Goal: Navigation & Orientation: Find specific page/section

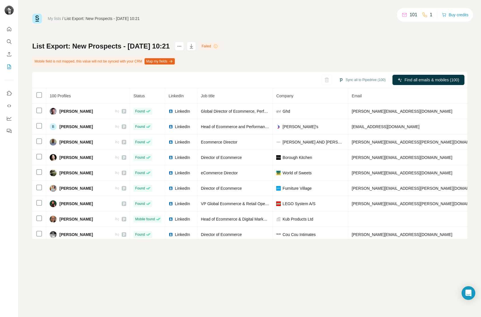
scroll to position [338, 0]
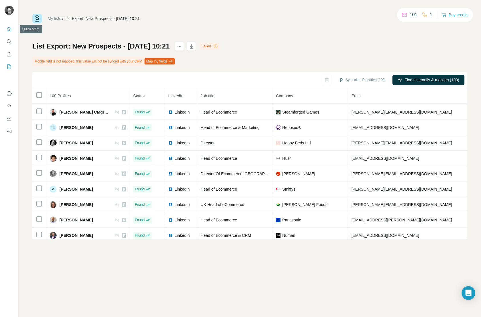
click at [10, 26] on icon "Quick start" at bounding box center [9, 29] width 6 height 6
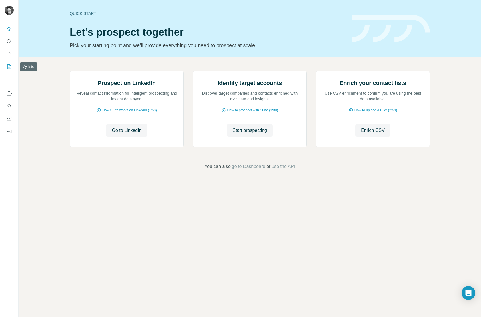
click at [9, 62] on button "My lists" at bounding box center [9, 67] width 9 height 10
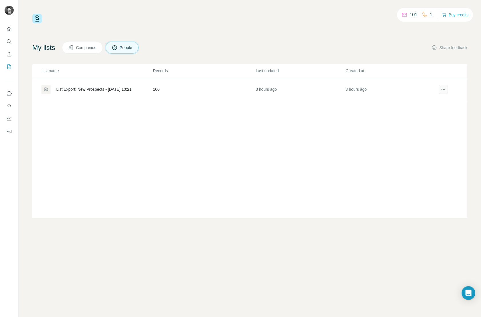
drag, startPoint x: 439, startPoint y: 84, endPoint x: 441, endPoint y: 89, distance: 4.9
click at [439, 84] on td at bounding box center [451, 89] width 32 height 23
click at [441, 89] on icon "actions" at bounding box center [443, 90] width 6 height 6
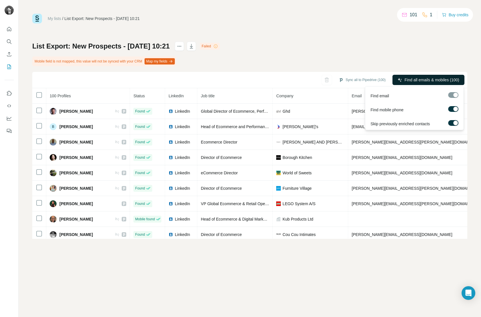
click at [392, 77] on button "Find all emails & mobiles (100)" at bounding box center [428, 80] width 72 height 10
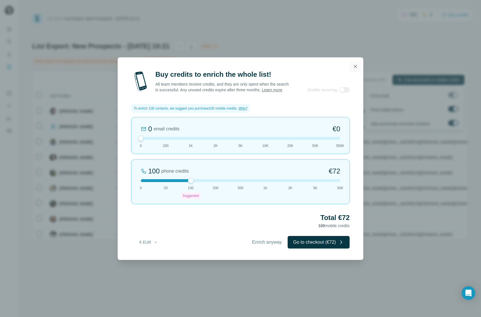
click at [355, 65] on icon "button" at bounding box center [355, 66] width 3 height 3
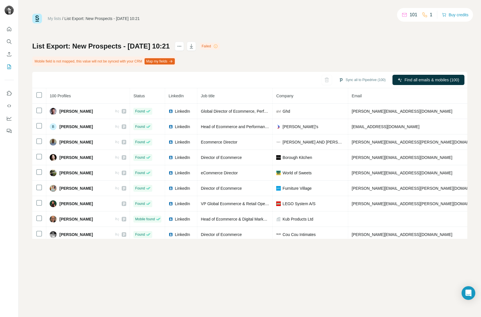
click at [218, 46] on icon at bounding box center [215, 46] width 5 height 5
click at [188, 45] on div "List Export: New Prospects - 27/08/2025 10:21 Failed" at bounding box center [125, 46] width 187 height 9
click at [184, 45] on button "actions" at bounding box center [179, 46] width 9 height 9
click at [212, 33] on div "My lists / List Export: New Prospects - 27/08/2025 10:21 101 1 Buy credits List…" at bounding box center [249, 126] width 435 height 225
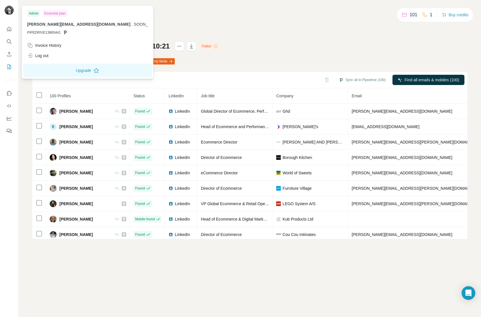
click at [11, 10] on img at bounding box center [9, 10] width 9 height 9
click at [49, 69] on button "Upgrade" at bounding box center [87, 71] width 129 height 14
click at [305, 43] on div "List Export: New Prospects - 27/08/2025 10:21 Failed Mobile field is not mapped…" at bounding box center [249, 140] width 435 height 197
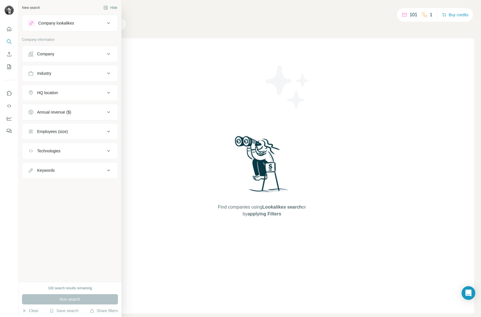
click at [31, 53] on icon at bounding box center [31, 54] width 6 height 6
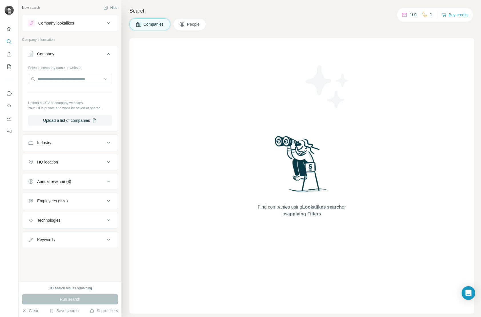
click at [31, 53] on icon at bounding box center [31, 54] width 6 height 6
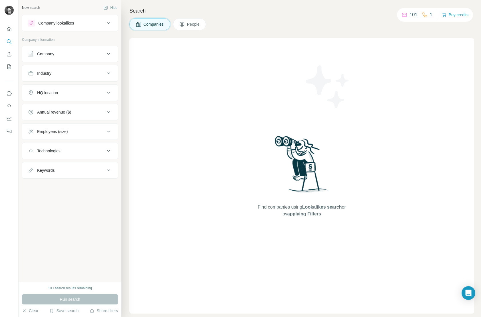
click at [159, 37] on div "Search Companies People Find companies using Lookalikes search or by applying F…" at bounding box center [301, 158] width 360 height 317
click at [10, 26] on button "Quick start" at bounding box center [9, 29] width 9 height 10
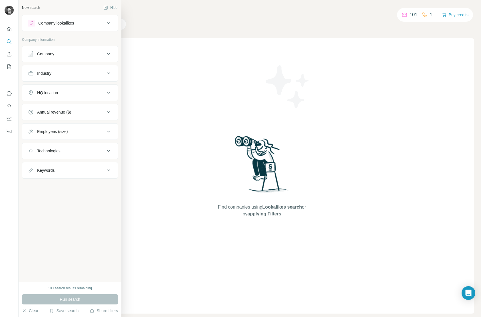
click at [43, 74] on div "Industry" at bounding box center [44, 74] width 14 height 6
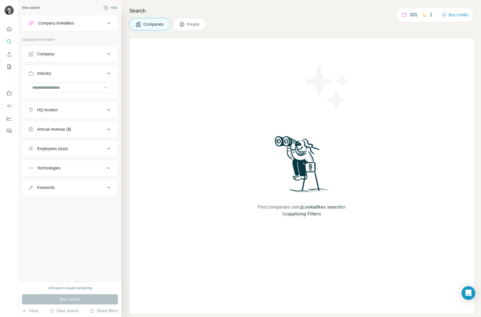
click at [43, 74] on div "Industry" at bounding box center [44, 74] width 14 height 6
click at [45, 55] on div "Company" at bounding box center [45, 54] width 17 height 6
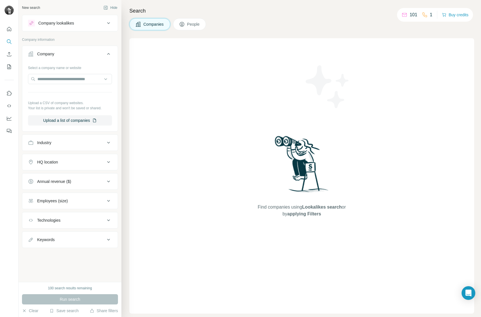
click at [45, 55] on div "Company" at bounding box center [45, 54] width 17 height 6
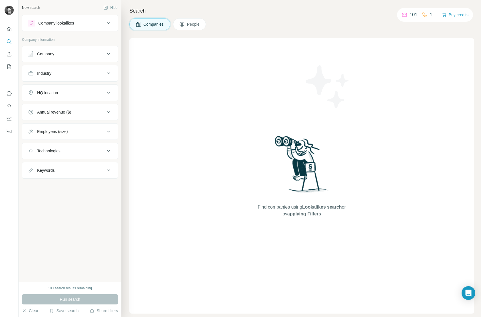
click at [46, 95] on div "HQ location" at bounding box center [47, 93] width 21 height 6
click at [190, 28] on button "People" at bounding box center [189, 24] width 33 height 12
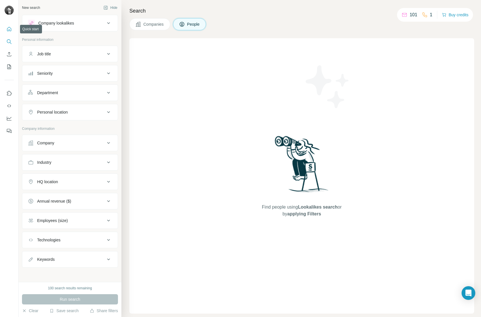
click at [13, 27] on button "Quick start" at bounding box center [9, 29] width 9 height 10
